Goal: Task Accomplishment & Management: Manage account settings

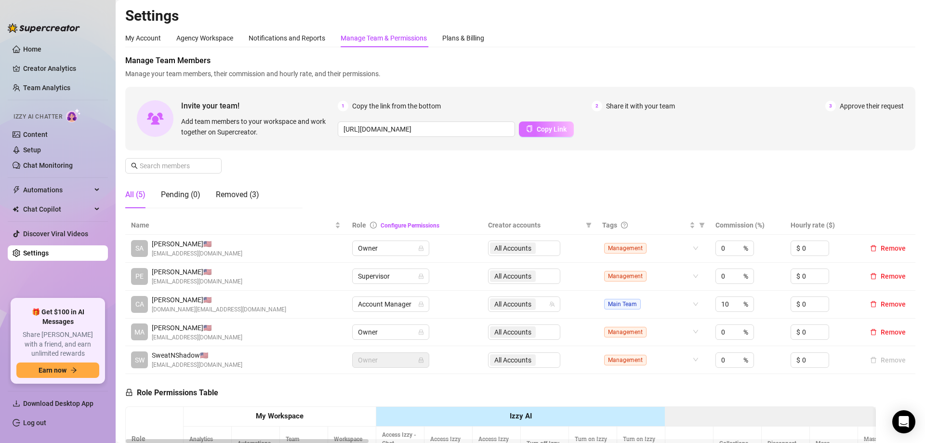
click at [563, 125] on span "Copy Link" at bounding box center [552, 129] width 30 height 8
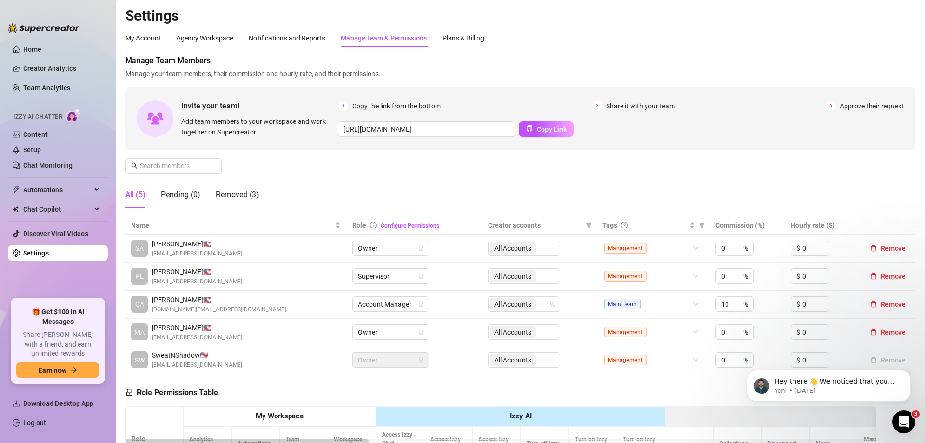
scroll to position [48, 0]
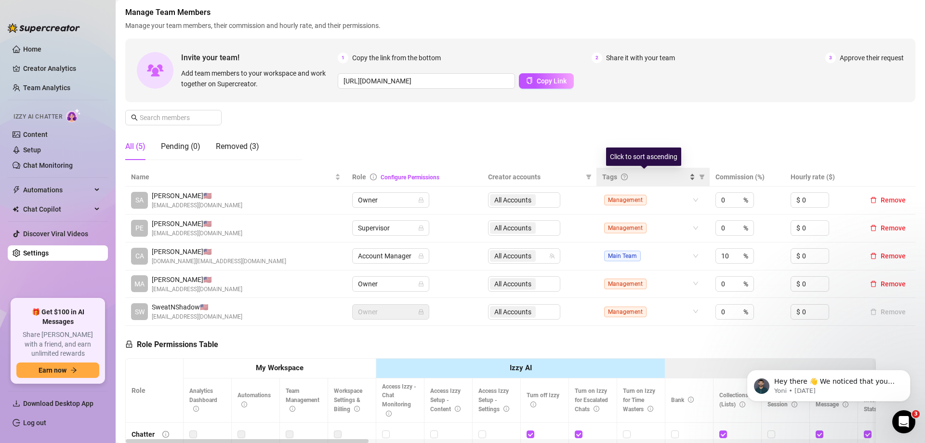
click at [607, 174] on span "Tags" at bounding box center [609, 177] width 15 height 11
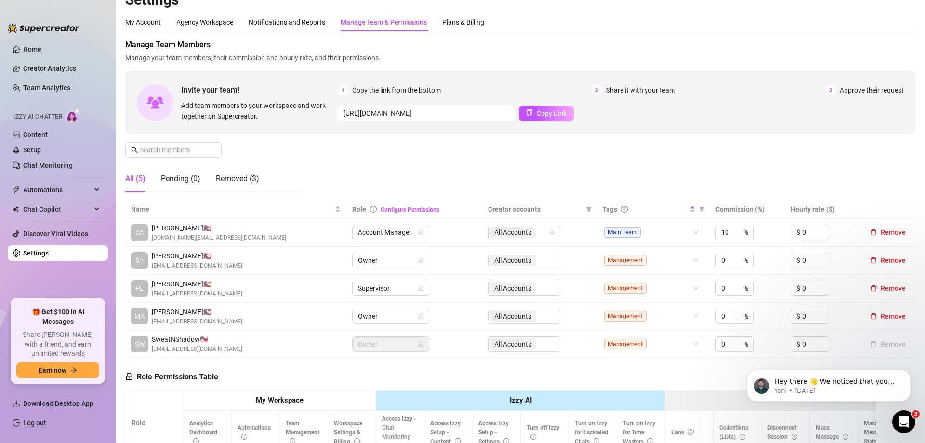
scroll to position [0, 0]
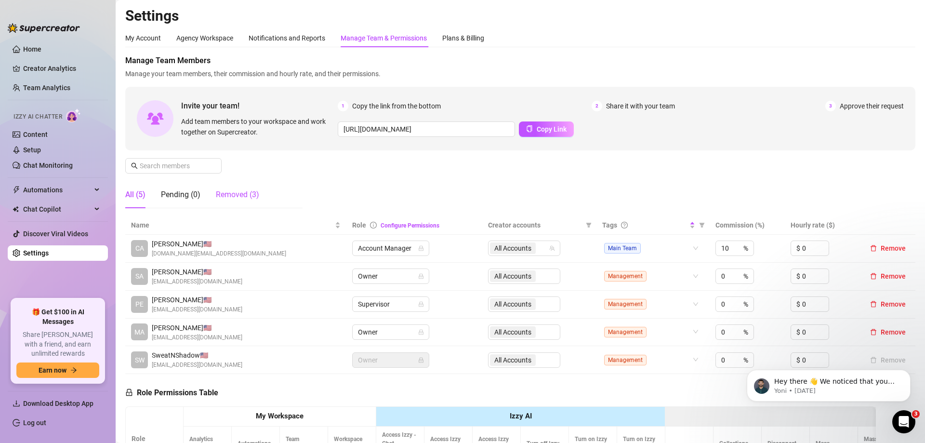
click at [235, 193] on div "Removed (3)" at bounding box center [237, 195] width 43 height 12
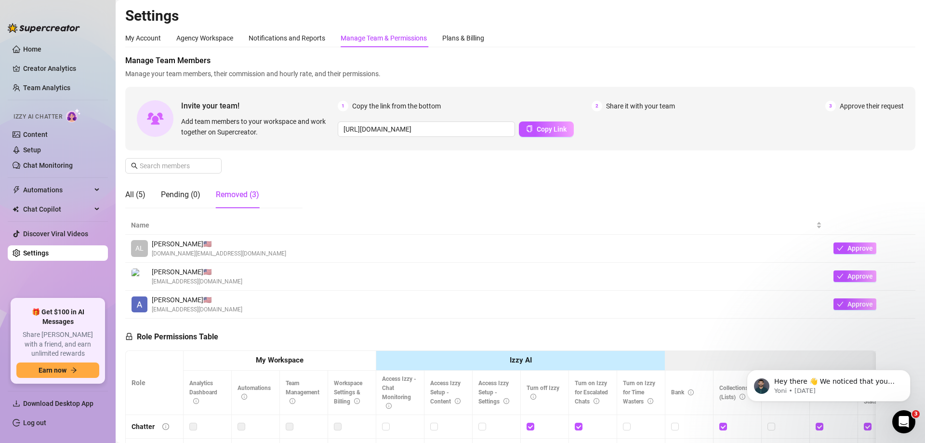
drag, startPoint x: 168, startPoint y: 255, endPoint x: 151, endPoint y: 249, distance: 17.4
drag, startPoint x: 151, startPoint y: 249, endPoint x: 170, endPoint y: 249, distance: 18.3
click at [170, 249] on span "[DOMAIN_NAME][EMAIL_ADDRESS][DOMAIN_NAME]" at bounding box center [219, 253] width 134 height 9
click at [165, 244] on span "[PERSON_NAME] 🇺🇸" at bounding box center [219, 243] width 134 height 11
click at [72, 65] on link "Creator Analytics" at bounding box center [61, 68] width 77 height 15
